Goal: Information Seeking & Learning: Learn about a topic

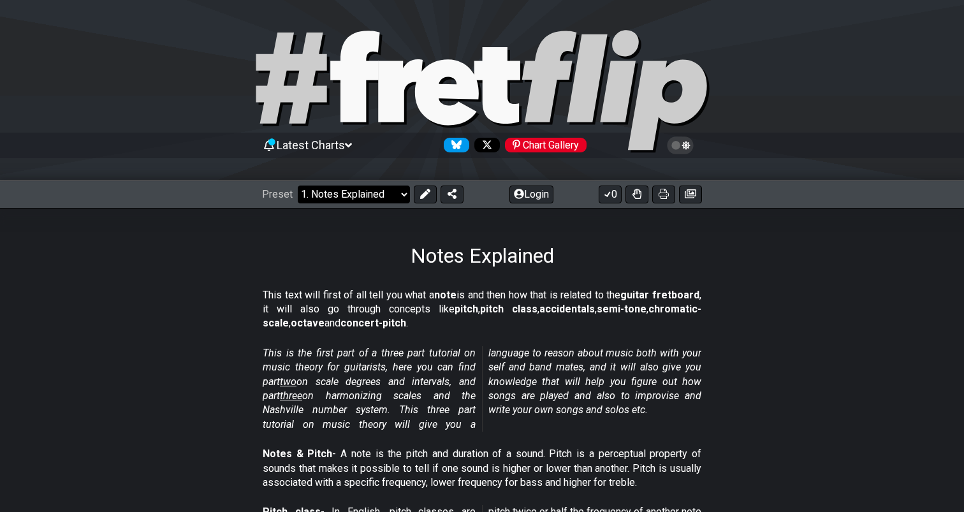
click at [376, 195] on select "Welcome to #fretflip! Initial Preset Custom Preset Minor Pentatonic Major Penta…" at bounding box center [354, 195] width 112 height 18
click at [398, 196] on select "Welcome to #fretflip! Initial Preset Custom Preset Minor Pentatonic Major Penta…" at bounding box center [354, 195] width 112 height 18
click at [344, 198] on select "Welcome to #fretflip! Initial Preset Custom Preset Minor Pentatonic Major Penta…" at bounding box center [354, 195] width 112 height 18
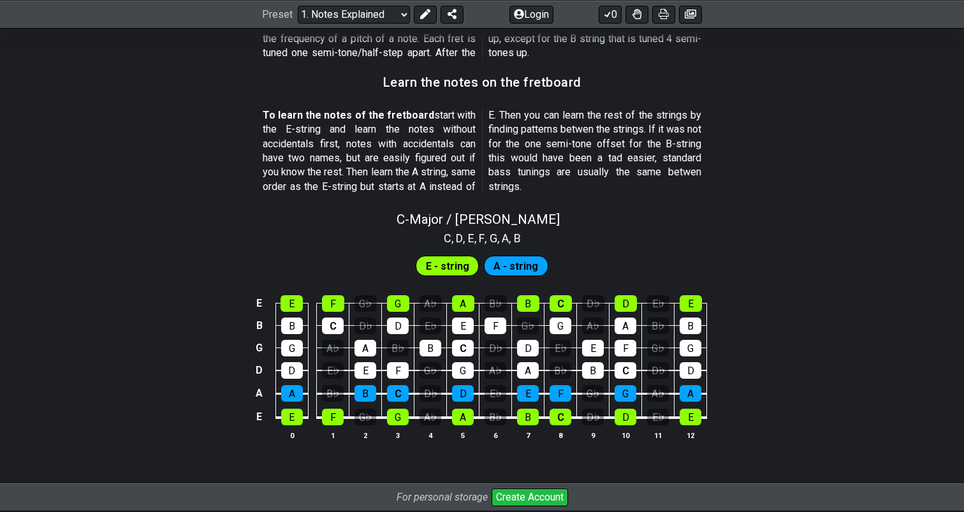
scroll to position [1262, 0]
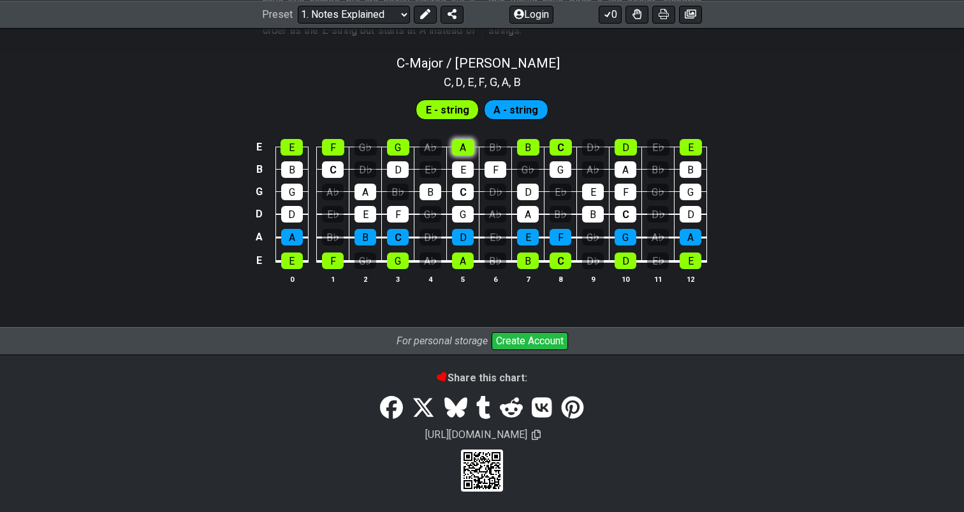
scroll to position [1203, 0]
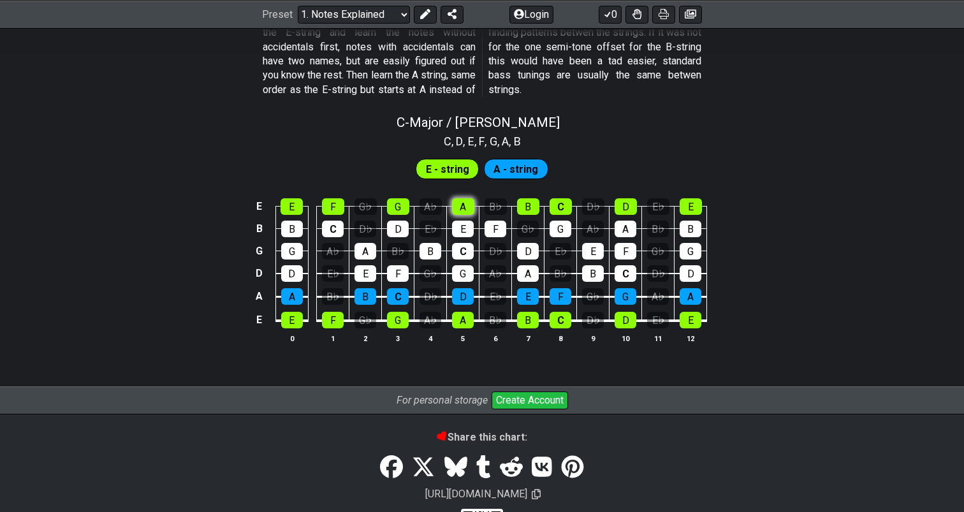
click at [462, 138] on div "C - Major / Ionian C , D , E , F , G , A , B E - string A - string E E F G♭ G A…" at bounding box center [482, 234] width 964 height 254
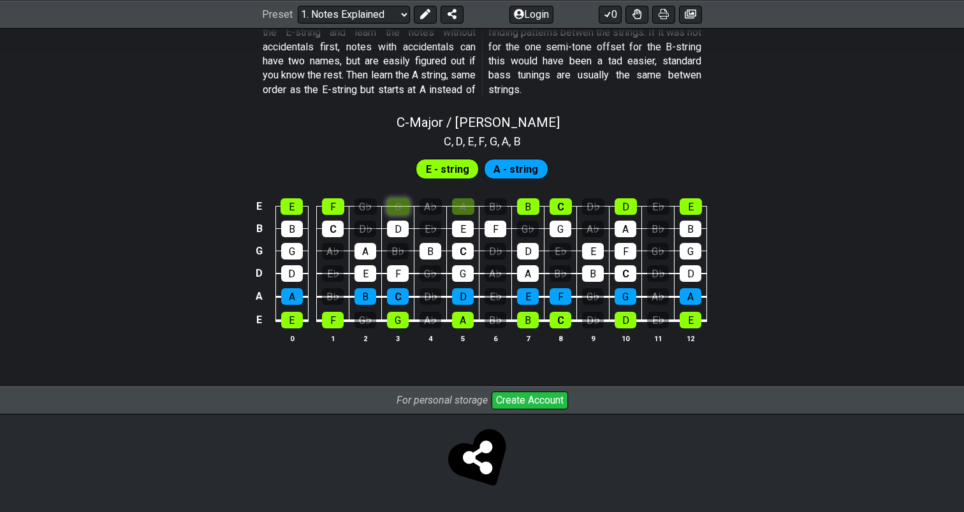
click at [400, 210] on div "G" at bounding box center [398, 206] width 22 height 17
click at [400, 225] on div "D" at bounding box center [398, 229] width 22 height 17
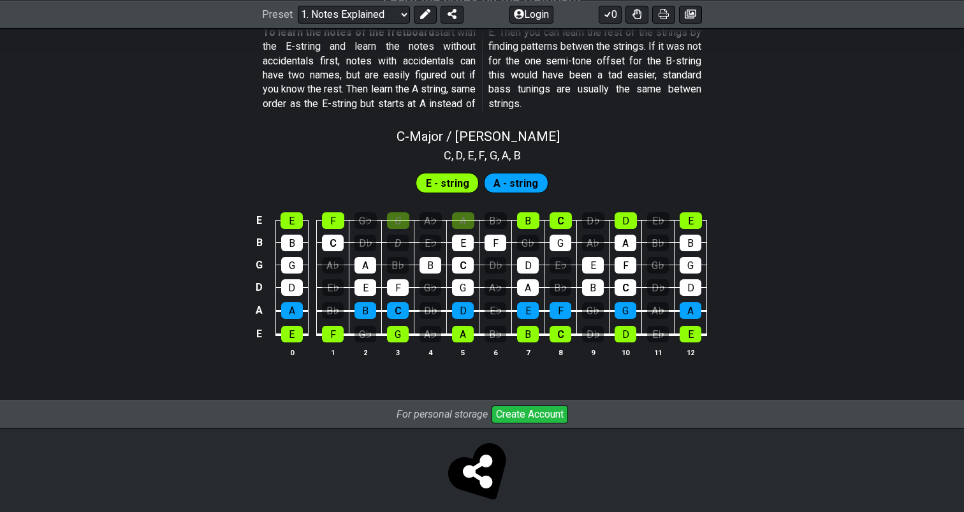
click at [501, 188] on span "A - string" at bounding box center [516, 183] width 45 height 18
click at [454, 188] on span "E - string" at bounding box center [447, 183] width 43 height 18
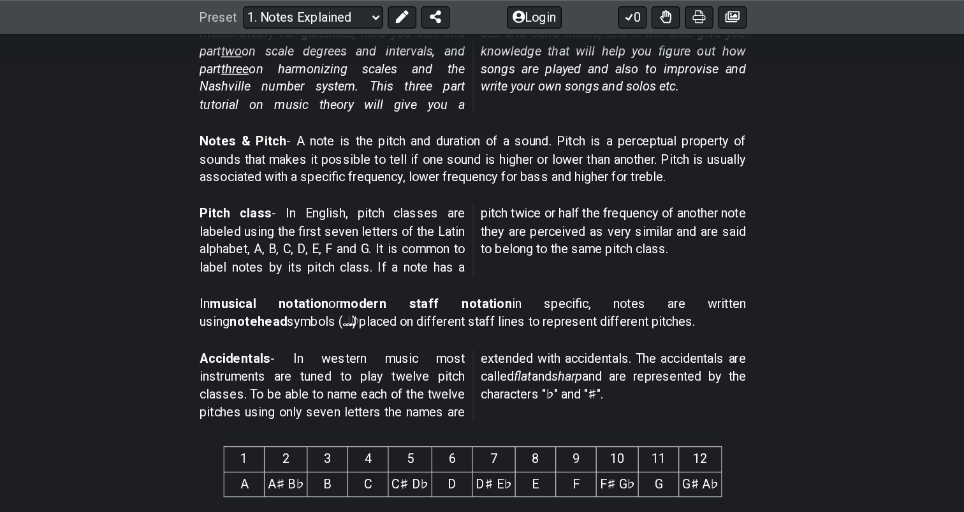
scroll to position [0, 0]
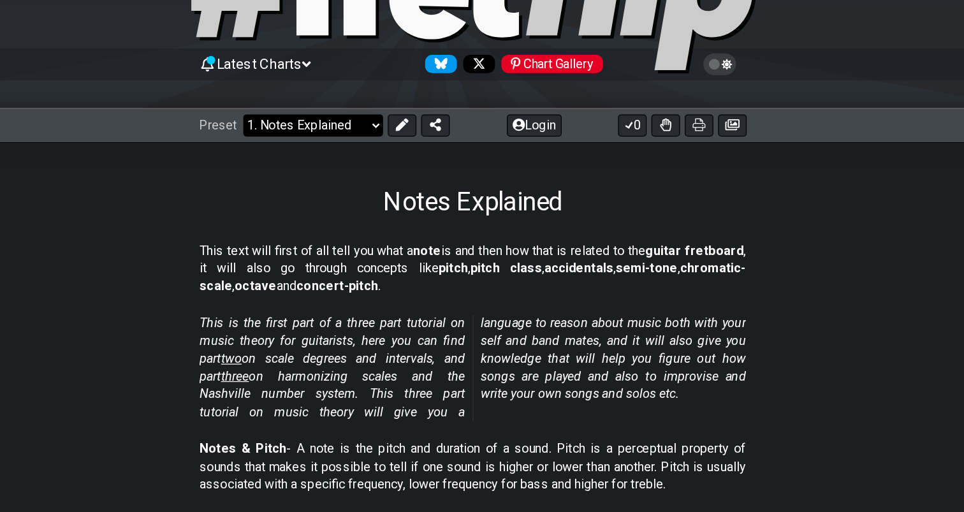
click at [349, 202] on select "Welcome to #fretflip! Initial Preset Custom Preset Minor Pentatonic Major Penta…" at bounding box center [354, 195] width 112 height 18
click at [298, 186] on select "Welcome to #fretflip! Initial Preset Custom Preset Minor Pentatonic Major Penta…" at bounding box center [354, 195] width 112 height 18
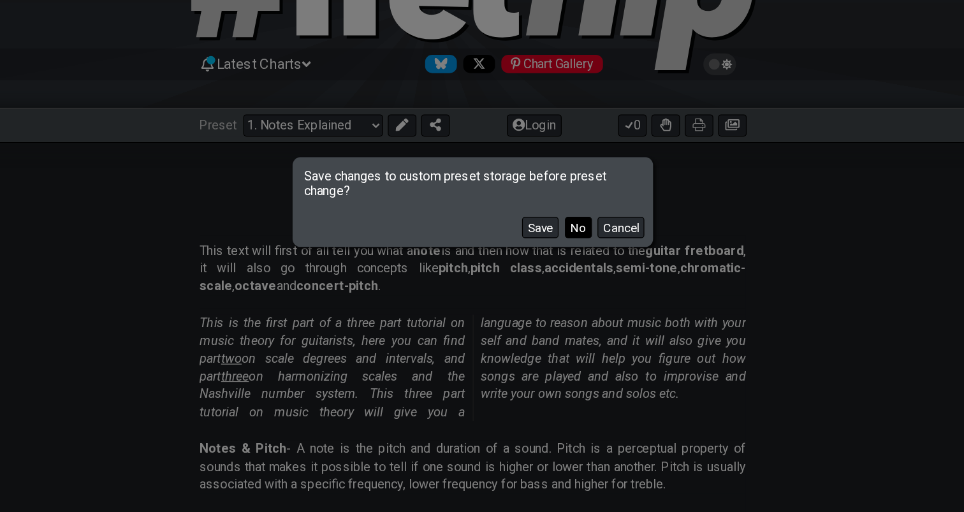
click at [569, 277] on button "No" at bounding box center [567, 276] width 22 height 17
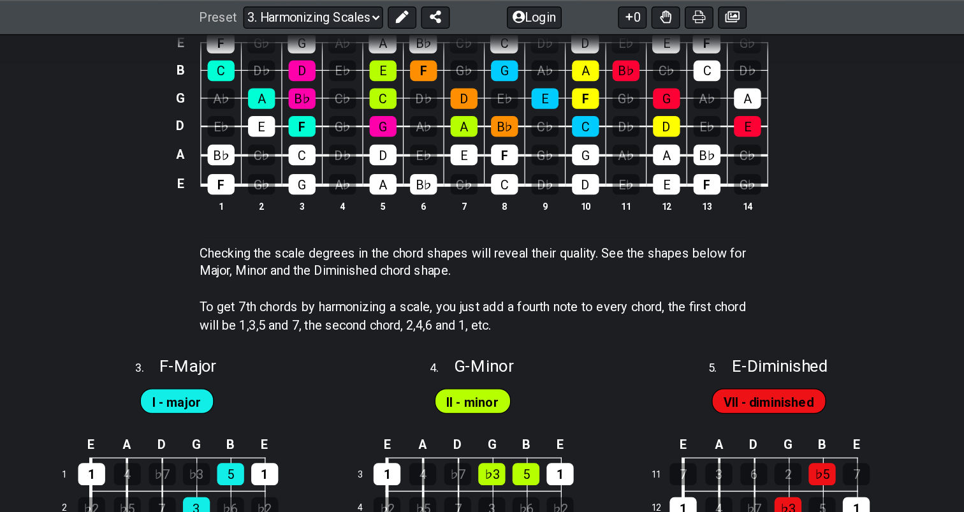
scroll to position [1038, 0]
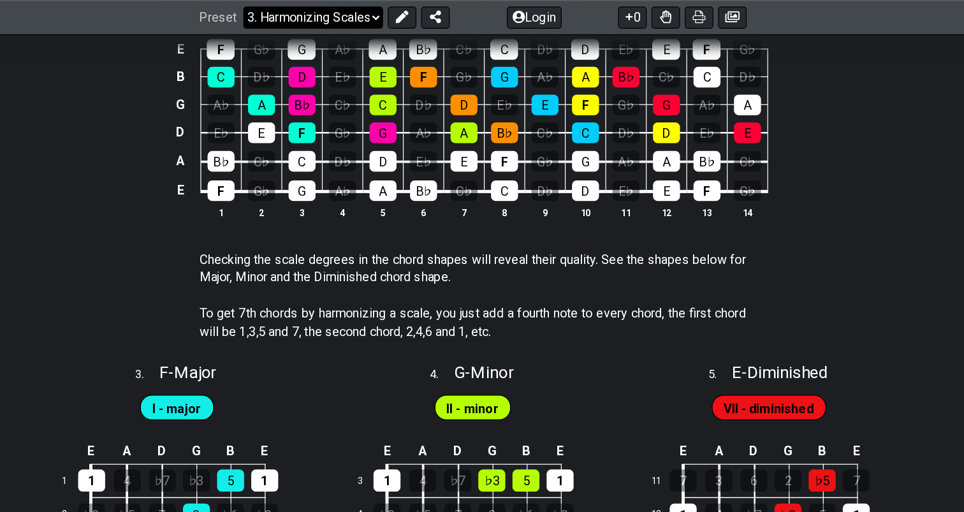
click at [364, 11] on select "Welcome to #fretflip! Initial Preset Custom Preset Minor Pentatonic Major Penta…" at bounding box center [354, 14] width 112 height 18
click at [298, 23] on select "Welcome to #fretflip! Initial Preset Custom Preset Minor Pentatonic Major Penta…" at bounding box center [354, 14] width 112 height 18
select select "/beginner-guitar"
